Goal: Navigation & Orientation: Find specific page/section

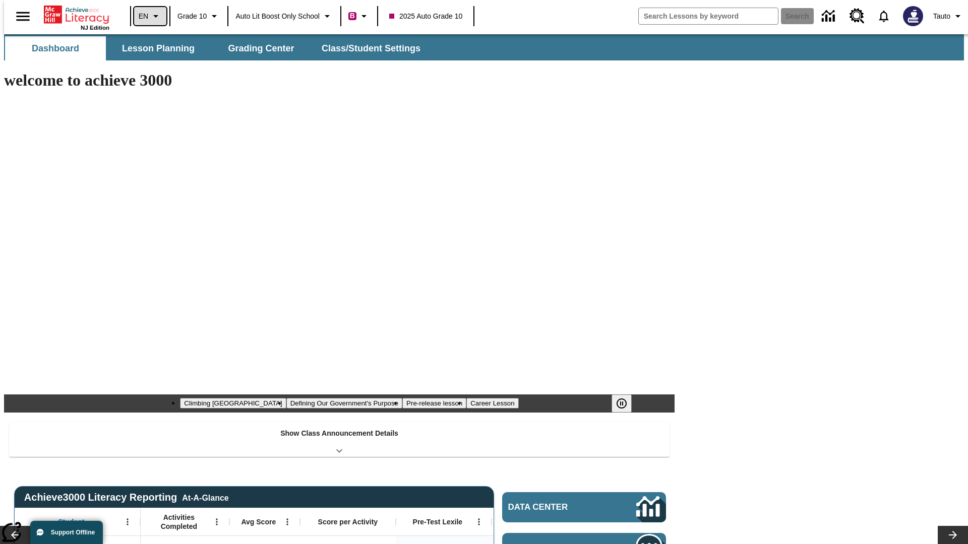
click at [150, 16] on icon "Language: EN, Select a language" at bounding box center [156, 16] width 12 height 12
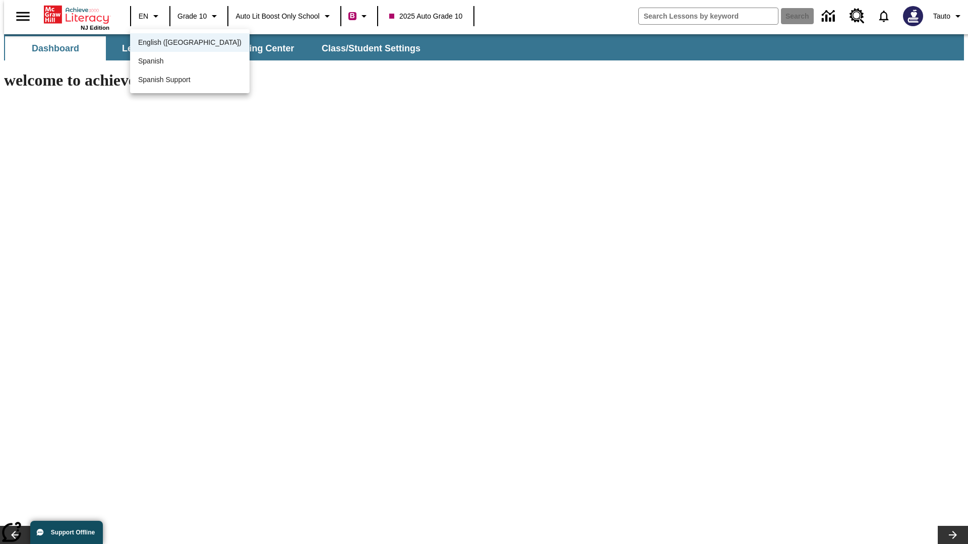
click at [168, 43] on span "English (US)" at bounding box center [189, 42] width 103 height 11
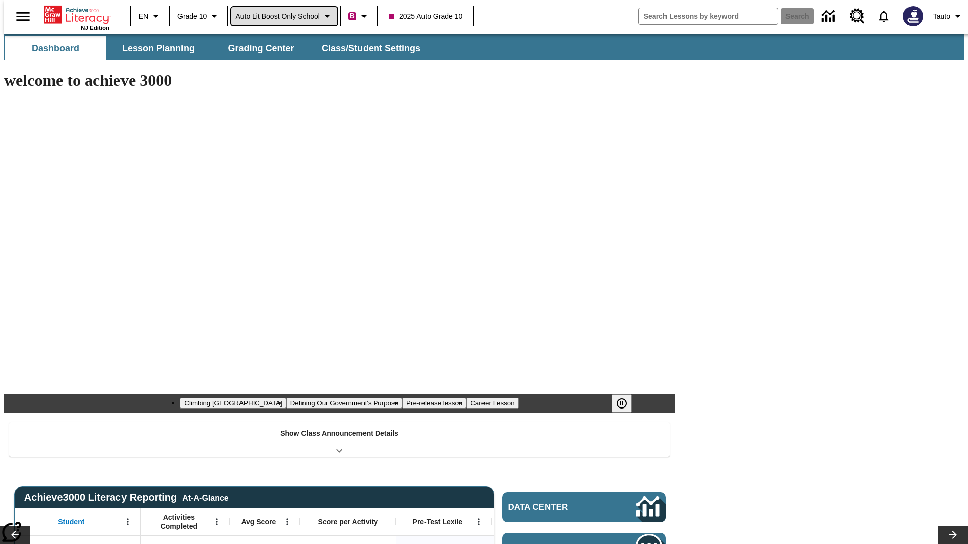
click at [284, 16] on span "Auto Lit Boost only School" at bounding box center [277, 16] width 84 height 11
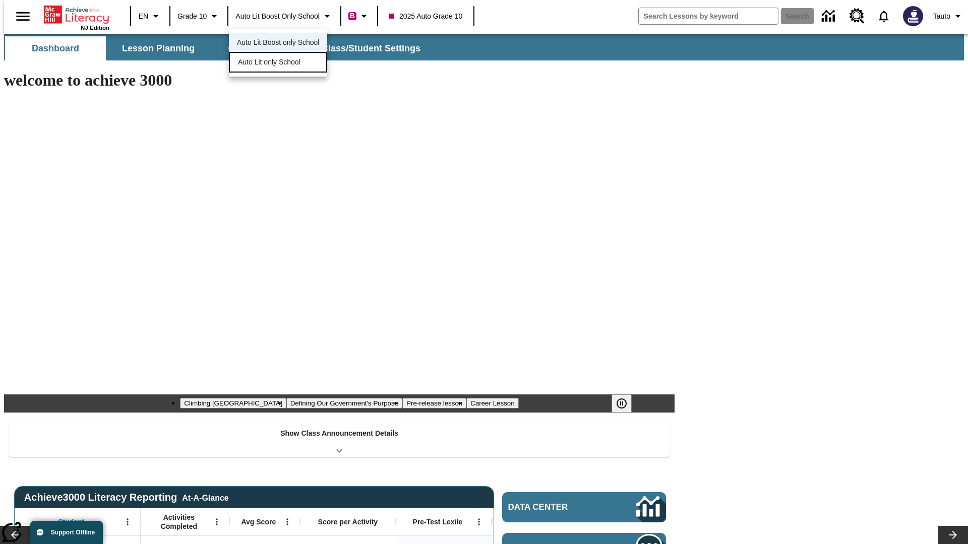
click at [270, 63] on span "Auto Lit only School" at bounding box center [269, 62] width 62 height 11
